Goal: Transaction & Acquisition: Purchase product/service

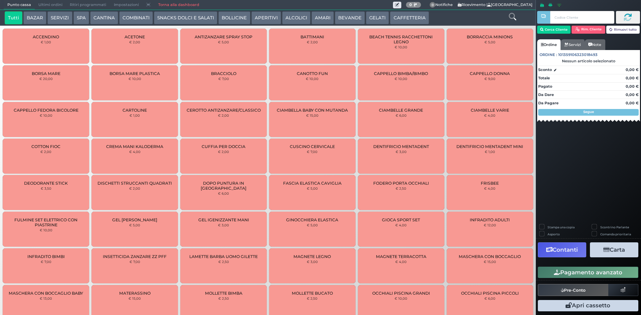
click at [541, 33] on button "Cerca Cliente" at bounding box center [554, 30] width 34 height 8
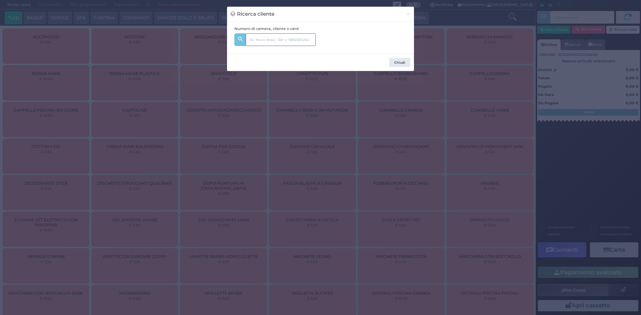
click at [296, 42] on input "text" at bounding box center [281, 39] width 70 height 13
type input "350"
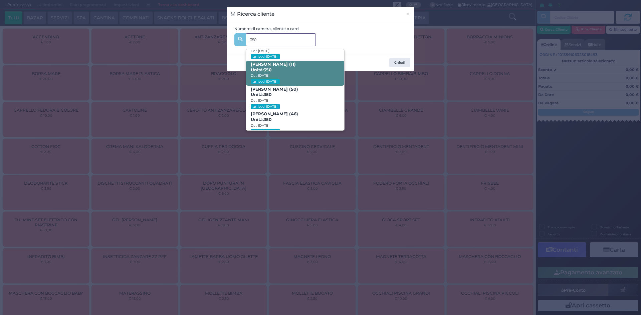
scroll to position [32, 0]
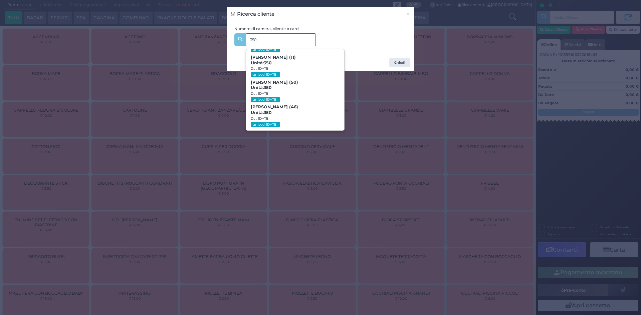
click at [311, 82] on span "Andrea Ronco (50) Unità: 350 Dal: 10/08/2025 arrived-today" at bounding box center [295, 91] width 98 height 25
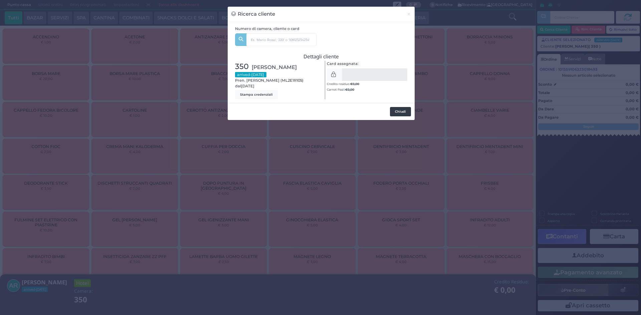
click at [398, 110] on button "Chiudi" at bounding box center [400, 111] width 21 height 9
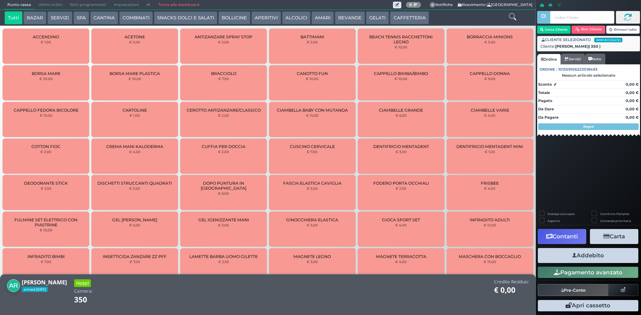
click at [202, 16] on button "SNACKS DOLCI E SALATI" at bounding box center [185, 17] width 63 height 13
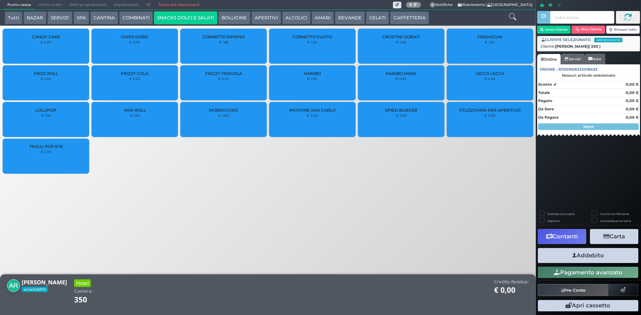
click at [73, 117] on div "LOLLIPOP € 1,50" at bounding box center [46, 119] width 86 height 35
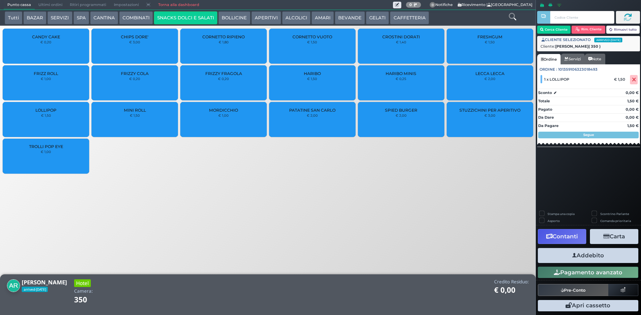
click at [600, 256] on button "Addebito" at bounding box center [588, 255] width 100 height 15
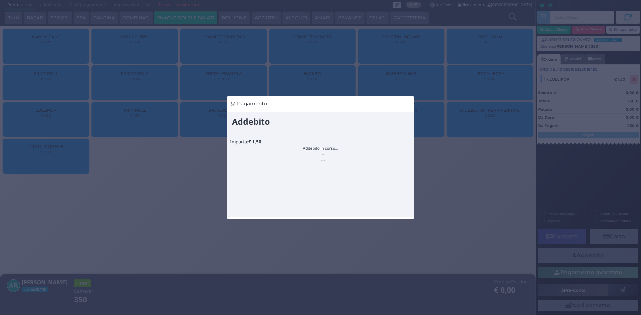
scroll to position [0, 0]
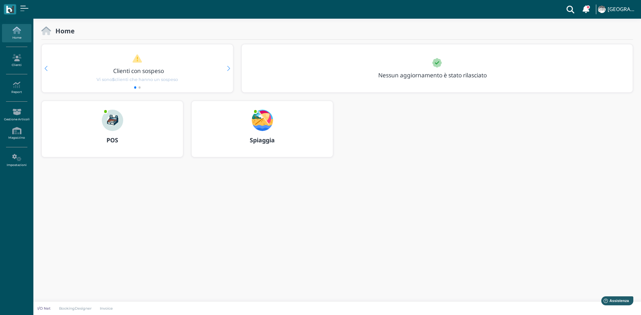
click at [125, 121] on div at bounding box center [112, 116] width 32 height 30
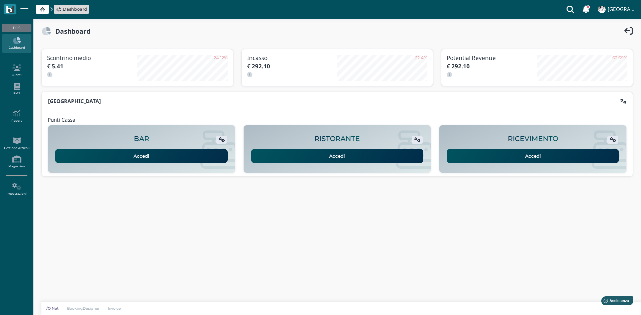
click at [492, 159] on link "Accedi" at bounding box center [533, 156] width 173 height 14
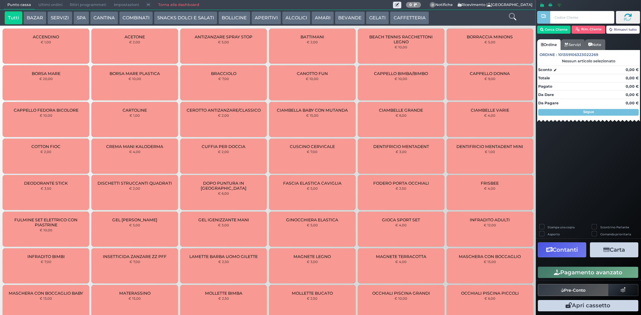
click at [512, 19] on icon at bounding box center [512, 16] width 7 height 7
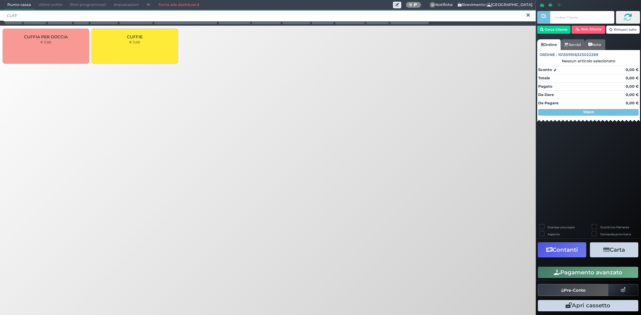
type input "CUFF"
click at [144, 46] on div "CUFFIE € 2,00" at bounding box center [134, 46] width 86 height 35
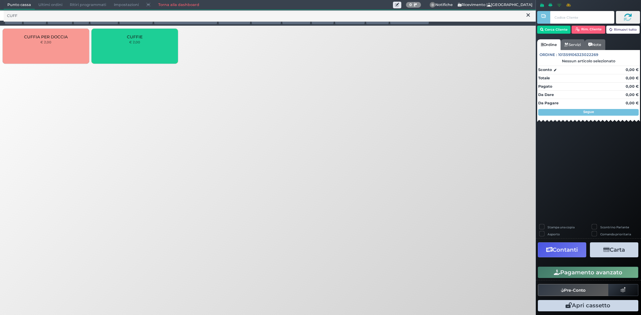
click at [144, 46] on div "CUFFIE € 2,00" at bounding box center [134, 46] width 86 height 35
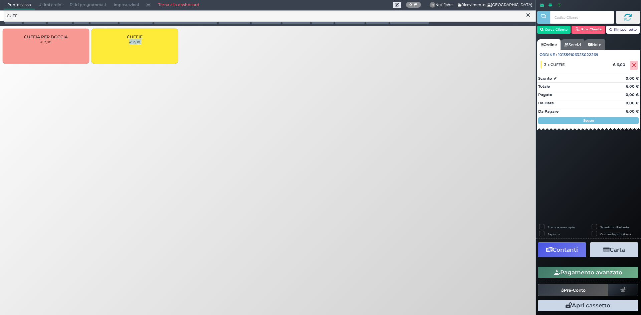
click at [570, 271] on button "Pagamento avanzato" at bounding box center [588, 272] width 100 height 11
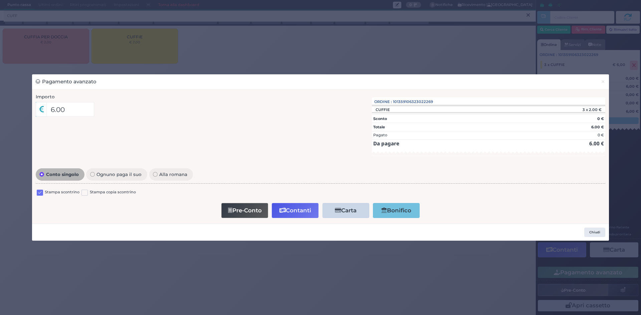
click at [40, 194] on label at bounding box center [40, 193] width 6 height 6
click at [0, 0] on input "checkbox" at bounding box center [0, 0] width 0 height 0
click at [295, 210] on button "Contanti" at bounding box center [295, 210] width 47 height 15
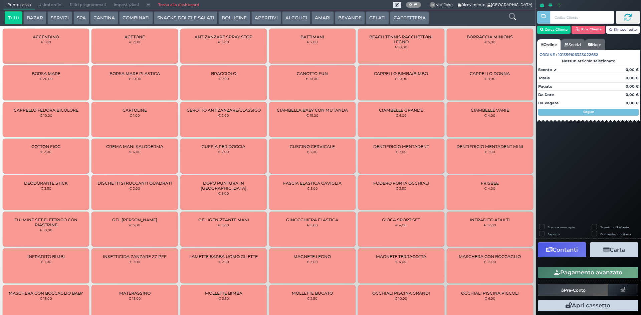
click at [50, 4] on span "Ultimi ordini" at bounding box center [50, 4] width 31 height 9
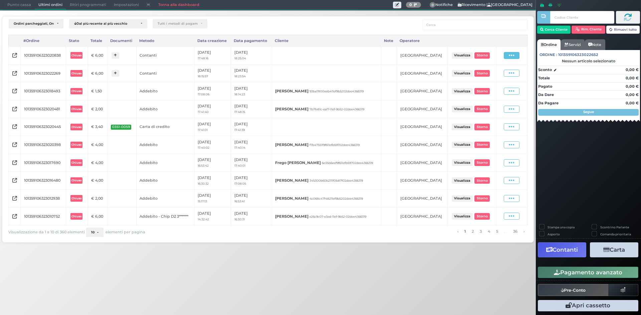
click at [511, 55] on icon at bounding box center [512, 55] width 6 height 6
click at [490, 74] on span "Ristampa Pre-Conto" at bounding box center [497, 74] width 27 height 11
click at [29, 6] on span "Punto cassa" at bounding box center [19, 4] width 31 height 9
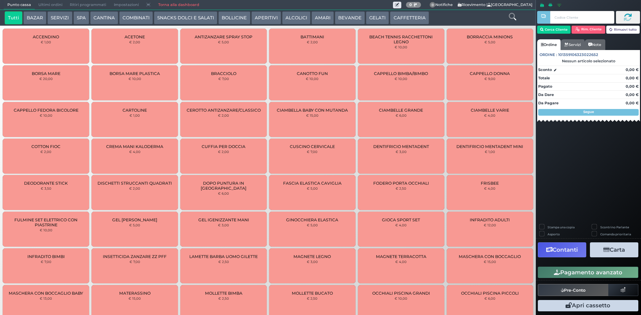
click at [515, 17] on icon at bounding box center [512, 16] width 7 height 7
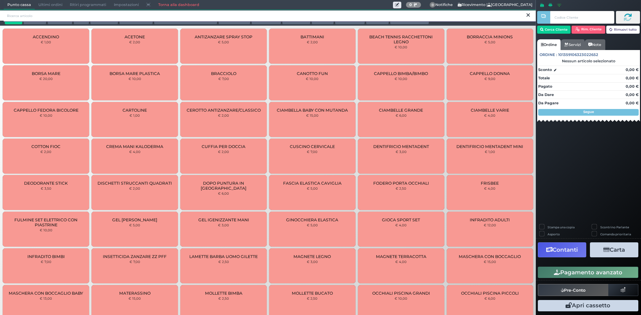
click at [345, 13] on input "search" at bounding box center [270, 16] width 532 height 12
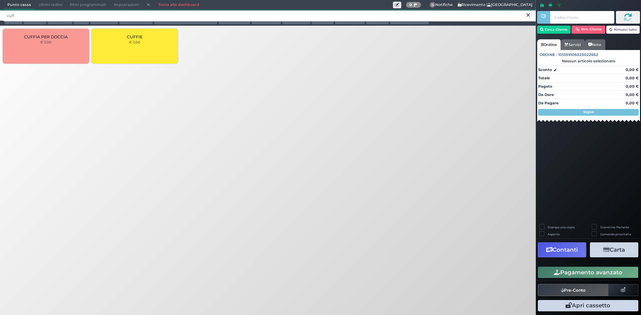
type input "cuff"
click at [157, 46] on div "CUFFIE € 2,00" at bounding box center [134, 46] width 86 height 35
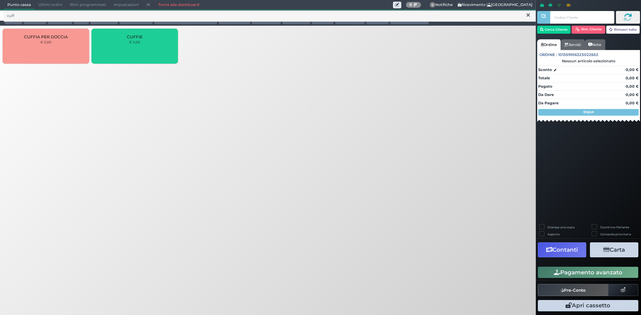
click at [157, 46] on div "CUFFIE € 2,00" at bounding box center [134, 46] width 86 height 35
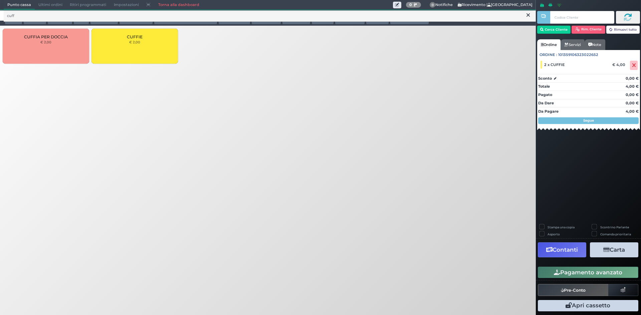
click at [596, 272] on button "Pagamento avanzato" at bounding box center [588, 272] width 100 height 11
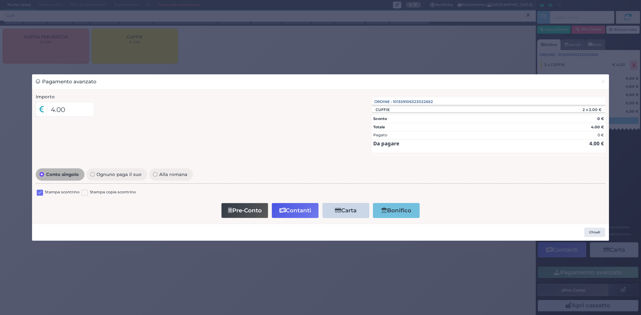
click at [41, 192] on label at bounding box center [40, 193] width 6 height 6
click at [0, 0] on input "checkbox" at bounding box center [0, 0] width 0 height 0
click at [283, 207] on button "Contanti" at bounding box center [295, 210] width 47 height 15
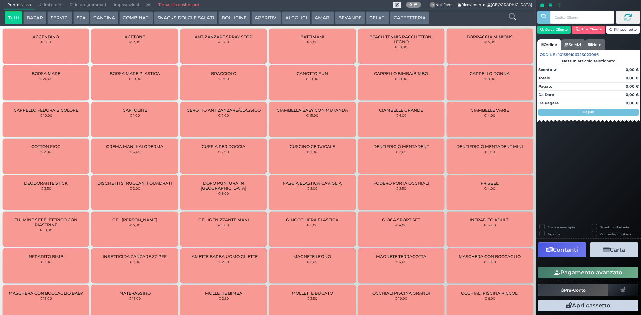
click at [338, 18] on button "BEVANDE" at bounding box center [350, 17] width 30 height 13
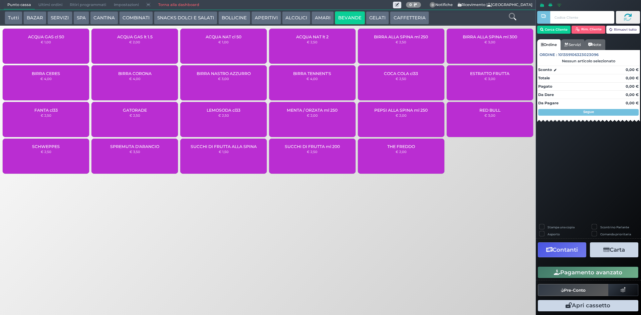
click at [240, 47] on div "ACQUA NAT cl 50 € 1,00" at bounding box center [223, 46] width 86 height 35
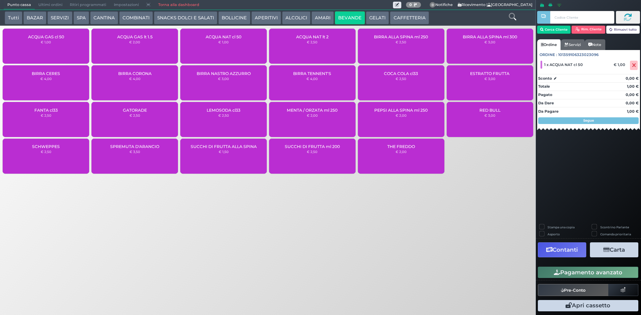
click at [60, 47] on div "ACQUA GAS cl 50 € 1,00" at bounding box center [46, 46] width 86 height 35
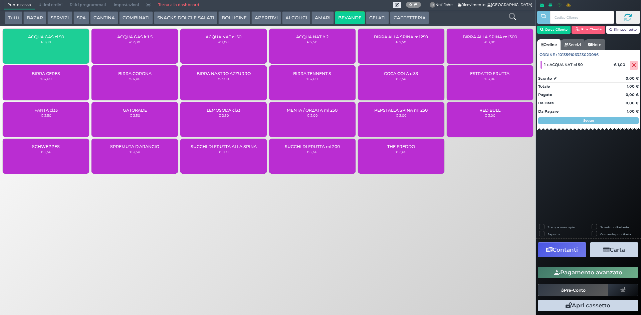
click at [60, 47] on div "ACQUA GAS cl 50 € 1,00" at bounding box center [46, 46] width 86 height 35
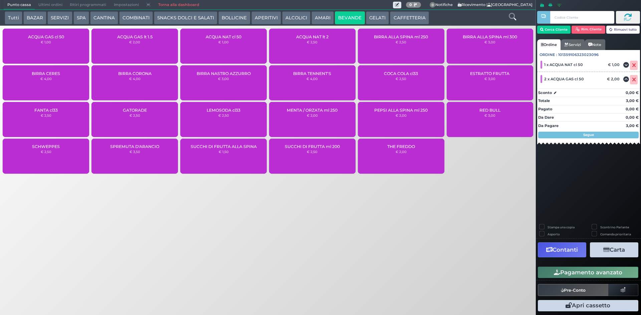
click at [573, 273] on button "Pagamento avanzato" at bounding box center [588, 272] width 100 height 11
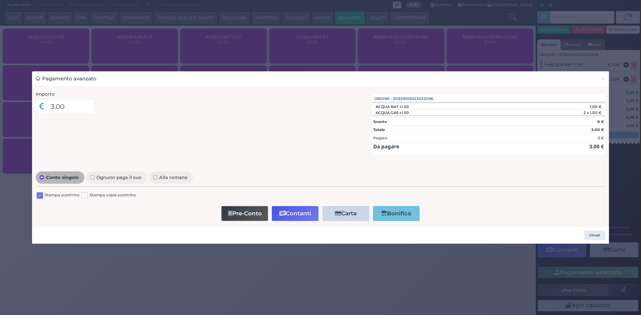
click at [39, 198] on label at bounding box center [40, 196] width 6 height 6
click at [0, 0] on input "checkbox" at bounding box center [0, 0] width 0 height 0
click at [280, 211] on icon "button" at bounding box center [282, 214] width 6 height 6
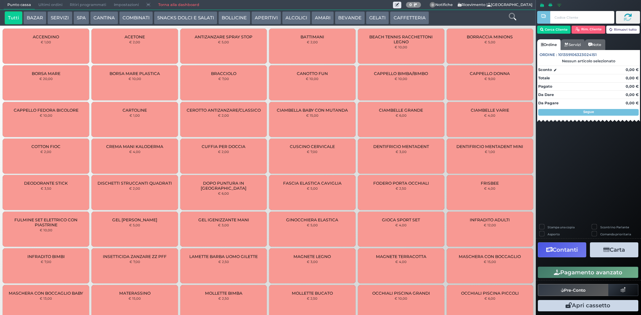
click at [45, 7] on span "Ultimi ordini" at bounding box center [50, 4] width 31 height 9
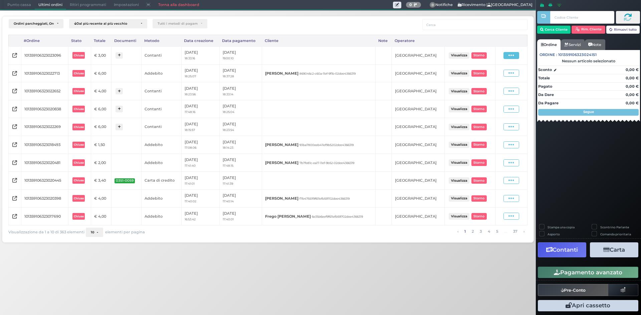
click at [512, 53] on icon at bounding box center [511, 55] width 6 height 6
click at [492, 78] on span "Ristampa Pre-Conto" at bounding box center [496, 74] width 27 height 11
click at [14, 5] on span "Punto cassa" at bounding box center [19, 4] width 31 height 9
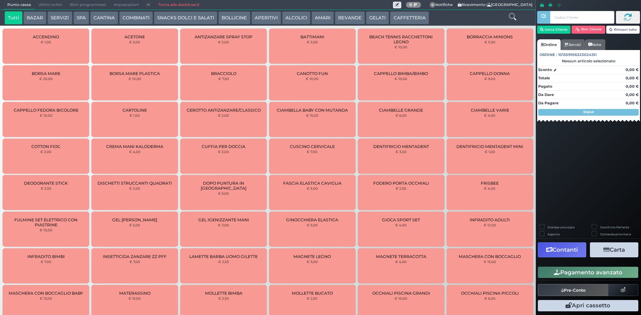
click at [511, 17] on icon at bounding box center [512, 16] width 7 height 7
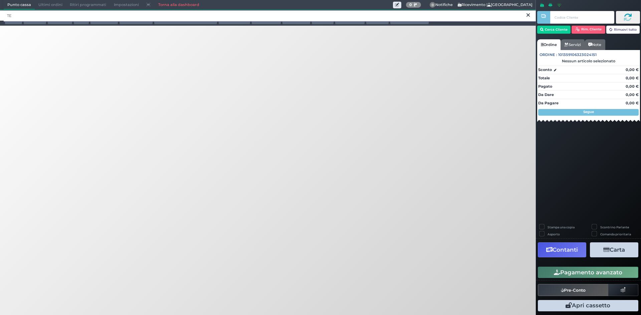
type input "T"
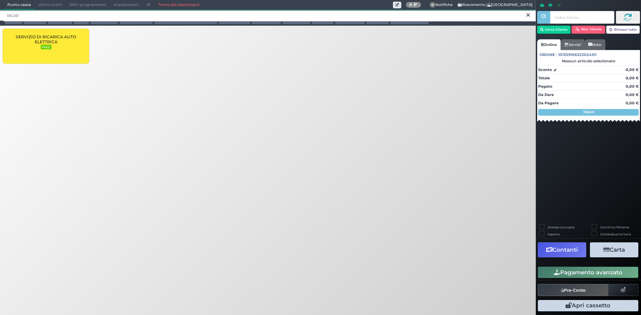
type input "RICAR"
click at [40, 41] on span "SERVIZIO DI RICARICA AUTO ELETTRICA" at bounding box center [45, 39] width 75 height 10
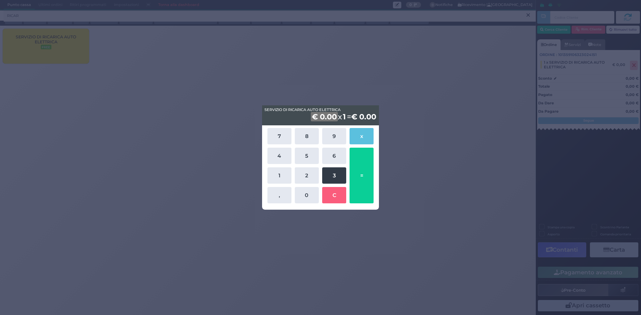
drag, startPoint x: 306, startPoint y: 177, endPoint x: 324, endPoint y: 174, distance: 17.9
click at [307, 177] on button "2" at bounding box center [307, 176] width 24 height 16
click at [330, 173] on button "3" at bounding box center [334, 176] width 24 height 16
click at [282, 195] on button "," at bounding box center [279, 195] width 24 height 16
click at [336, 159] on button "6" at bounding box center [334, 156] width 24 height 16
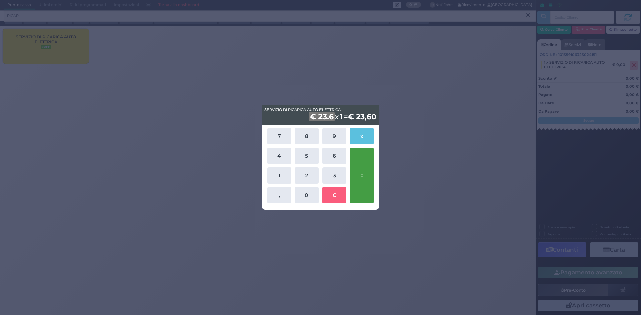
click at [357, 186] on button "=" at bounding box center [362, 176] width 24 height 56
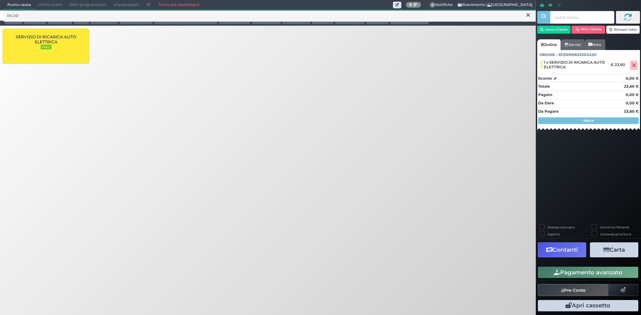
click at [566, 228] on label "Stampa una copia" at bounding box center [561, 227] width 27 height 4
checkbox input "true"
click at [613, 246] on button "Carta" at bounding box center [614, 250] width 48 height 15
